Goal: Task Accomplishment & Management: Use online tool/utility

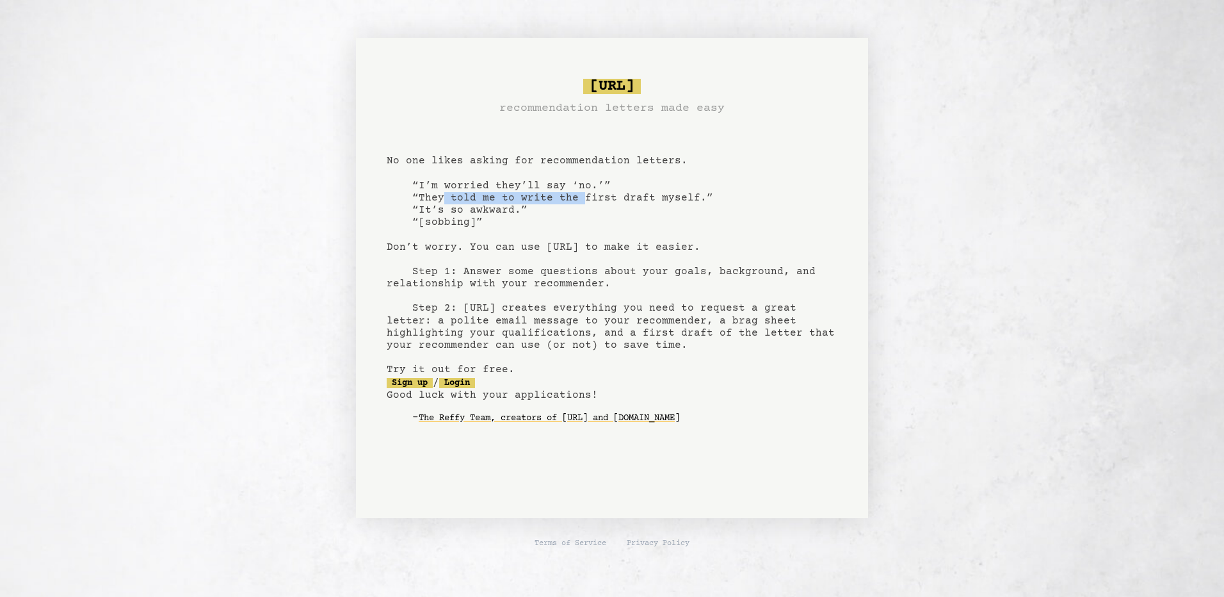
drag, startPoint x: 441, startPoint y: 197, endPoint x: 577, endPoint y: 199, distance: 135.7
click at [577, 199] on pre "[URL] recommendation letters made easy No one likes asking for recommendation l…" at bounding box center [612, 261] width 451 height 375
drag, startPoint x: 577, startPoint y: 199, endPoint x: 537, endPoint y: 219, distance: 44.4
click at [537, 219] on pre "[URL] recommendation letters made easy No one likes asking for recommendation l…" at bounding box center [612, 261] width 451 height 375
click at [470, 378] on link "Login" at bounding box center [457, 383] width 36 height 10
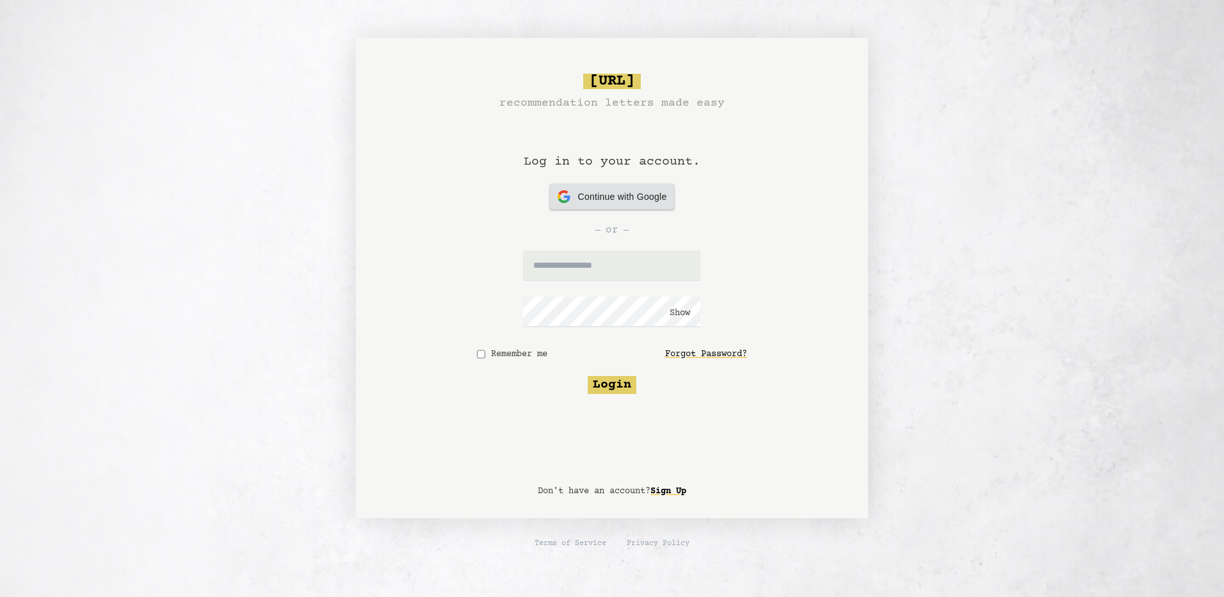
click at [588, 191] on span "Continue with Google" at bounding box center [622, 196] width 89 height 13
